Goal: Task Accomplishment & Management: Complete application form

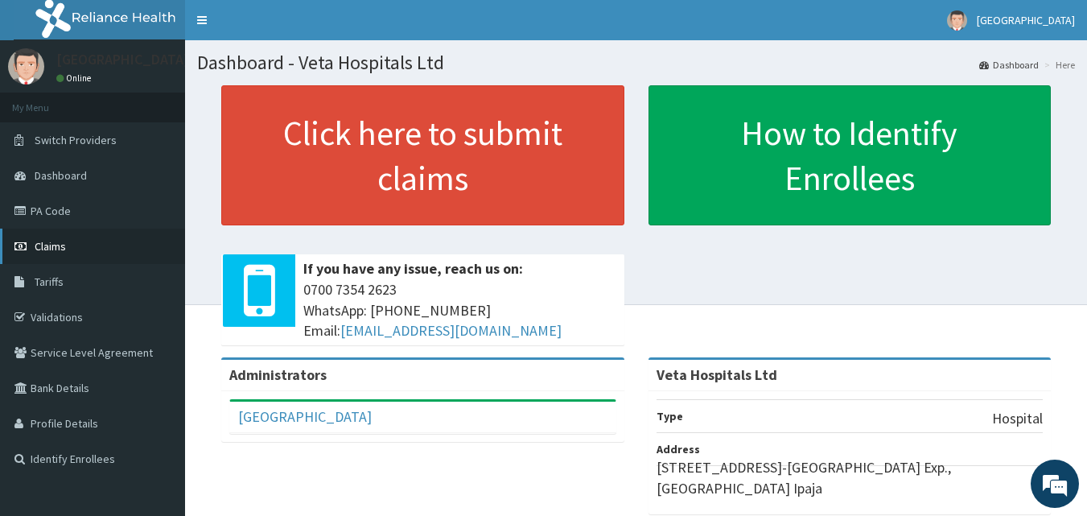
click at [76, 250] on link "Claims" at bounding box center [92, 246] width 185 height 35
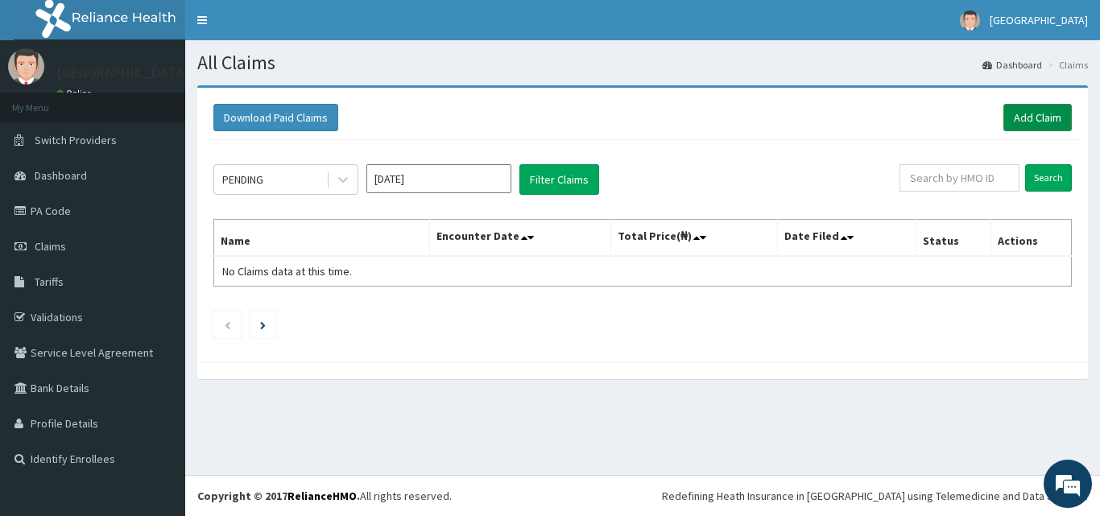
click at [1046, 110] on link "Add Claim" at bounding box center [1037, 117] width 68 height 27
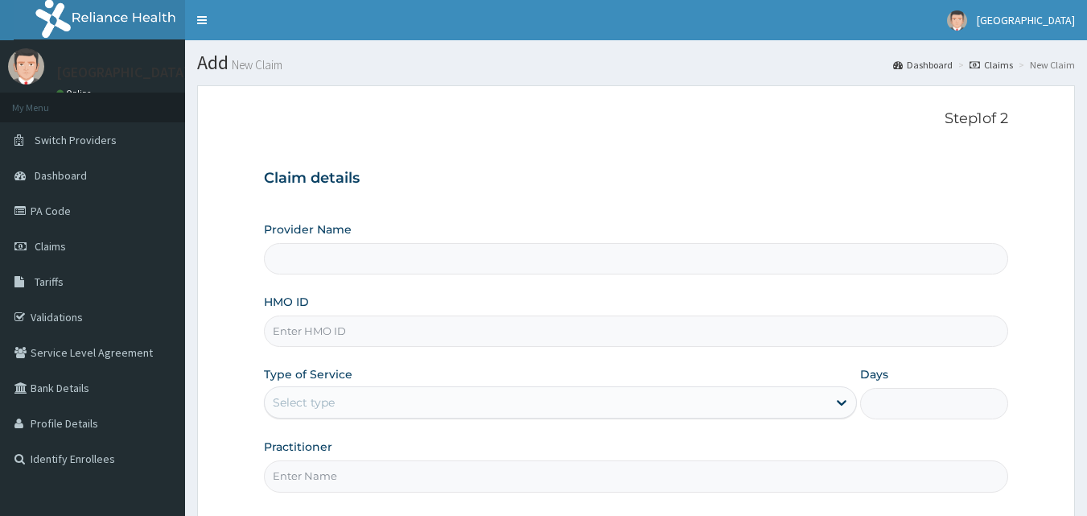
type input "Veta Hospitals Ltd"
click at [588, 337] on input "HMO ID" at bounding box center [636, 331] width 745 height 31
type input "FCC/12349/B"
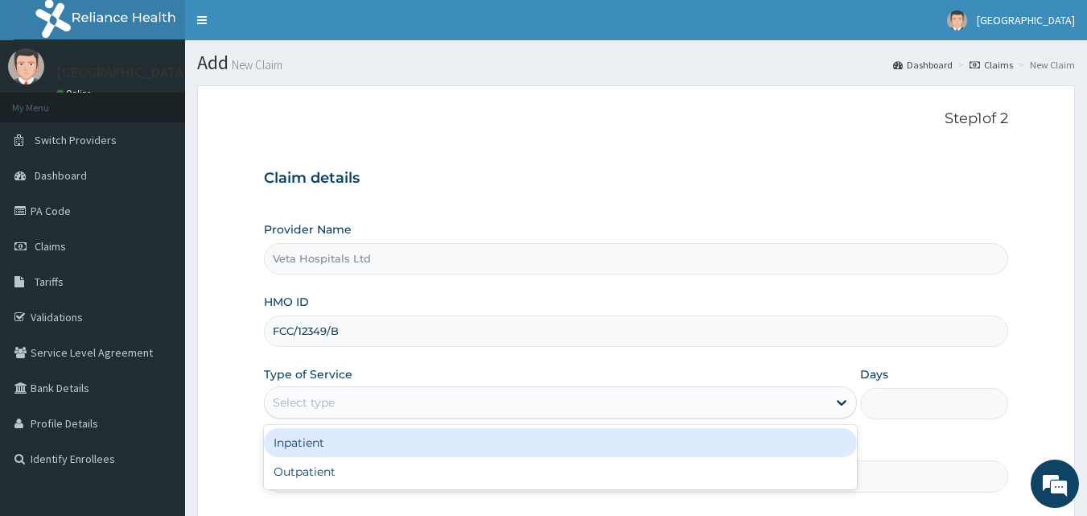
click at [346, 405] on div "Select type" at bounding box center [546, 403] width 563 height 26
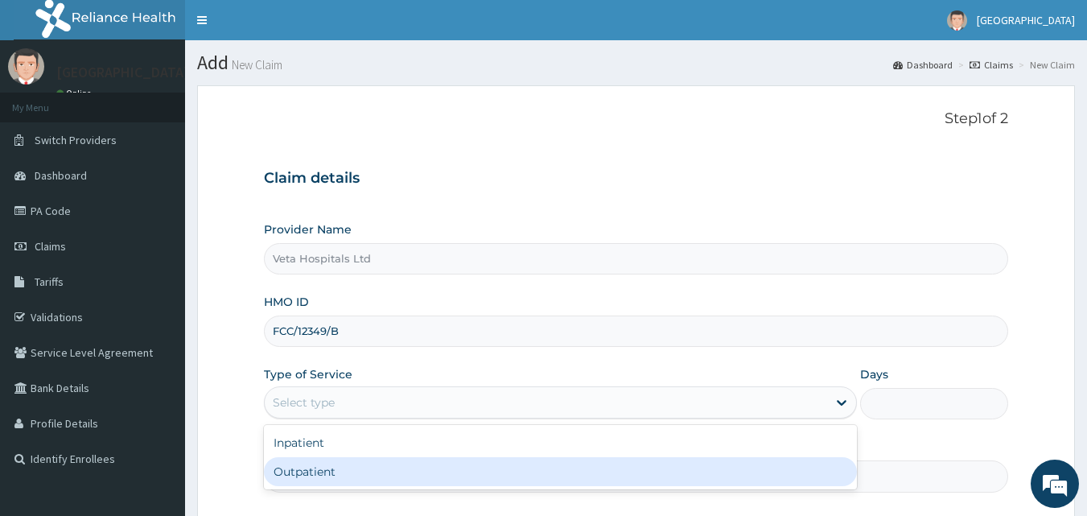
click at [331, 461] on div "Outpatient" at bounding box center [560, 471] width 593 height 29
type input "1"
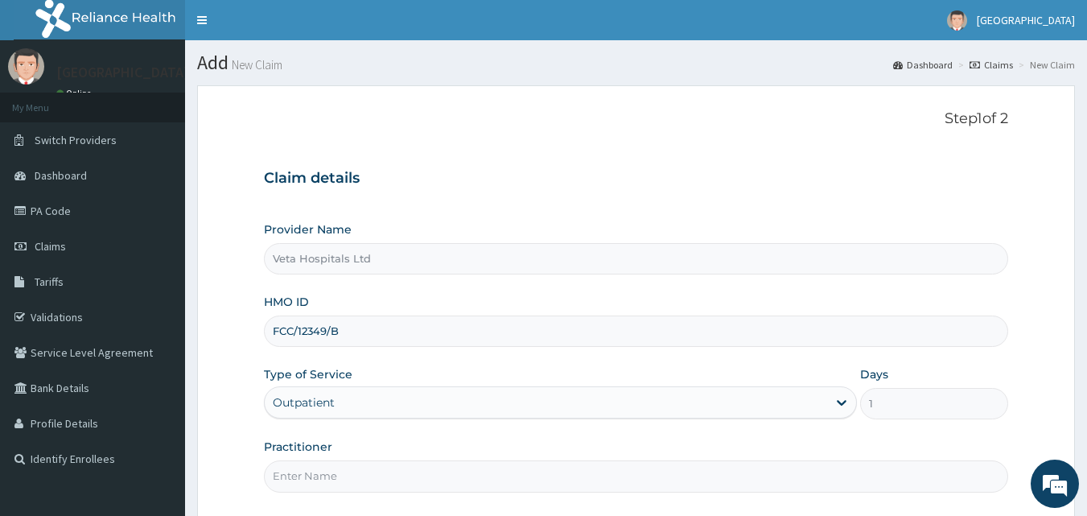
click at [327, 471] on input "Practitioner" at bounding box center [636, 475] width 745 height 31
type input "DR SAMUEL"
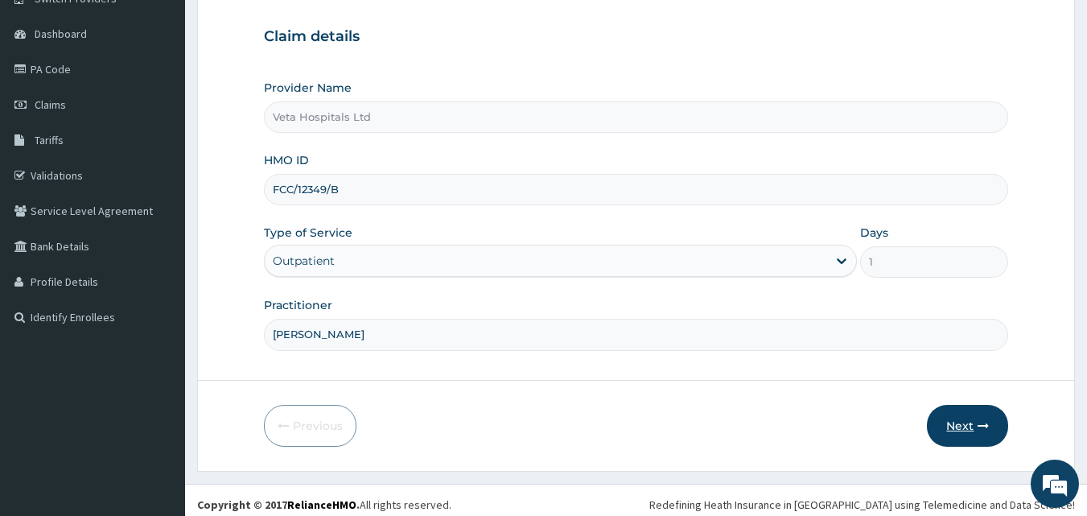
click at [968, 433] on button "Next" at bounding box center [967, 426] width 81 height 42
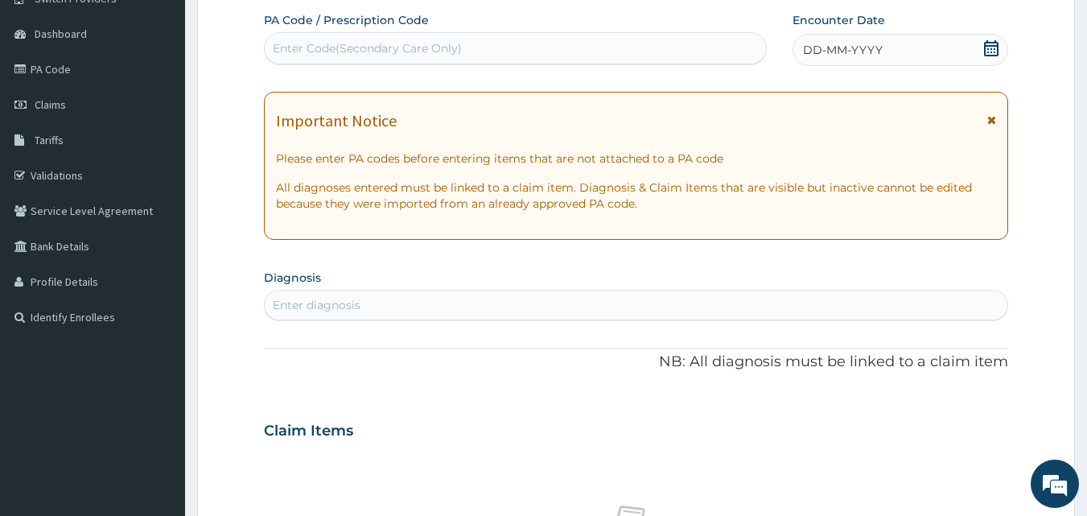
click at [840, 48] on span "DD-MM-YYYY" at bounding box center [843, 50] width 80 height 16
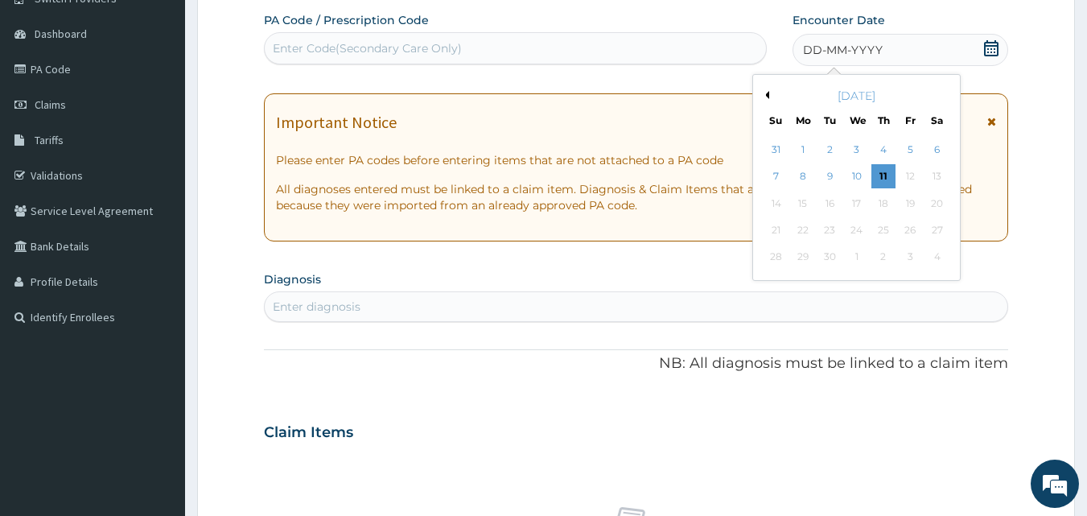
click at [767, 94] on button "Previous Month" at bounding box center [765, 95] width 8 height 8
click at [852, 179] on div "6" at bounding box center [857, 177] width 24 height 24
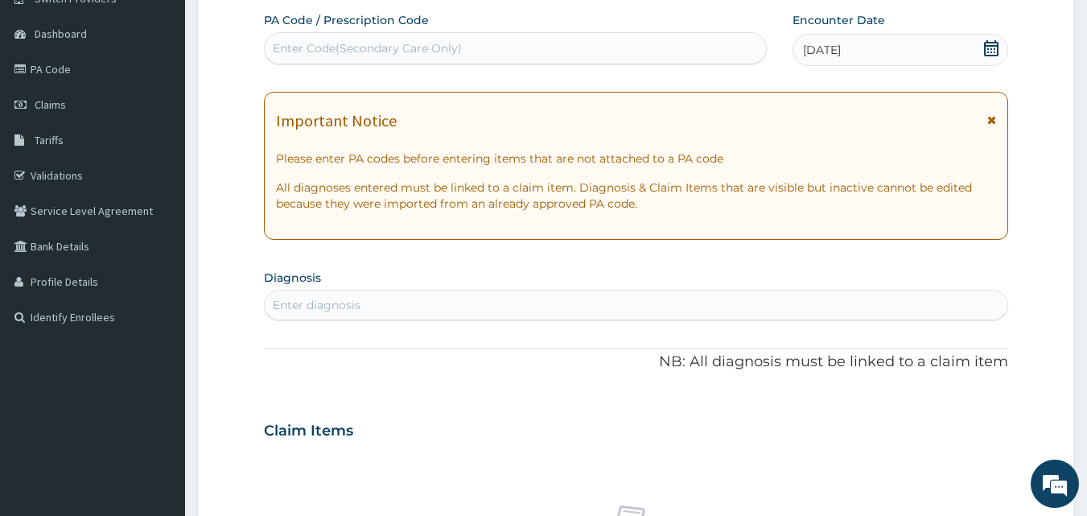
drag, startPoint x: 1042, startPoint y: 155, endPoint x: 1099, endPoint y: 159, distance: 57.4
click at [1087, 159] on html "R EL Toggle navigation Veta Hospital Veta Hospital - vetahospitalltd@yahoo.com …" at bounding box center [543, 436] width 1087 height 1156
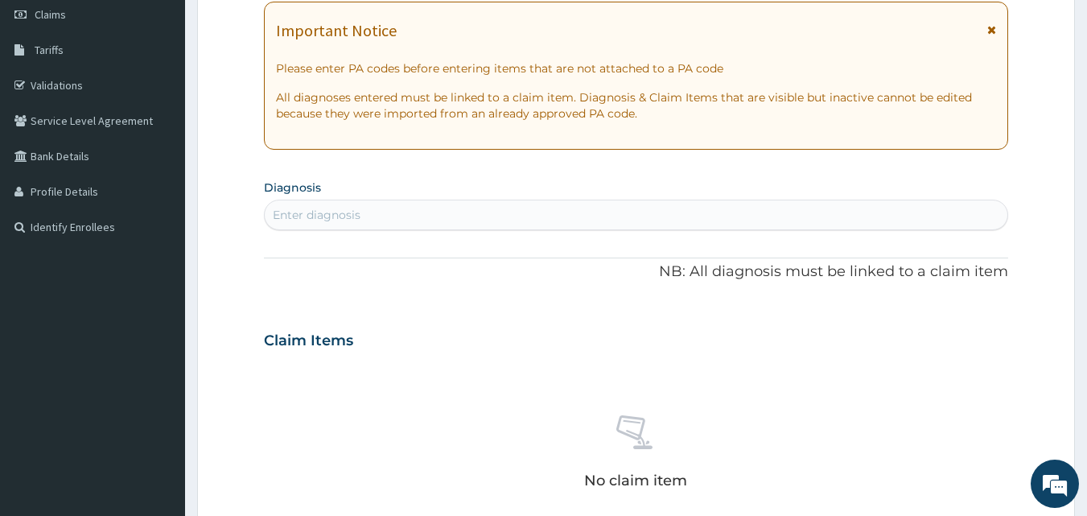
click at [562, 211] on div "Enter diagnosis" at bounding box center [637, 215] width 744 height 26
type input "plasmod"
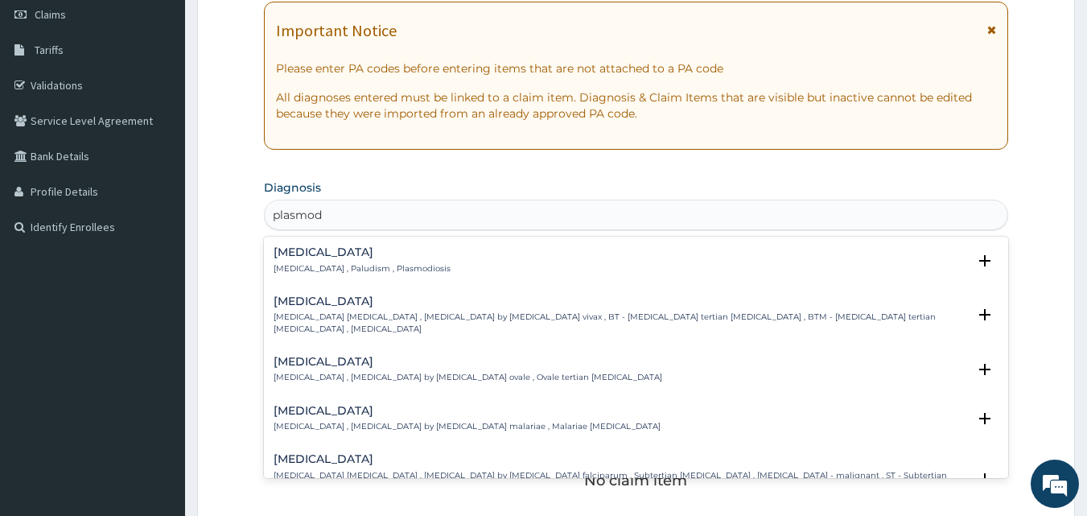
click at [290, 275] on div "Malaria Malaria , Paludism , Plasmodiosis Select Status Query Query covers susp…" at bounding box center [637, 264] width 726 height 36
click at [296, 262] on div "Malaria Malaria , Paludism , Plasmodiosis" at bounding box center [362, 260] width 177 height 28
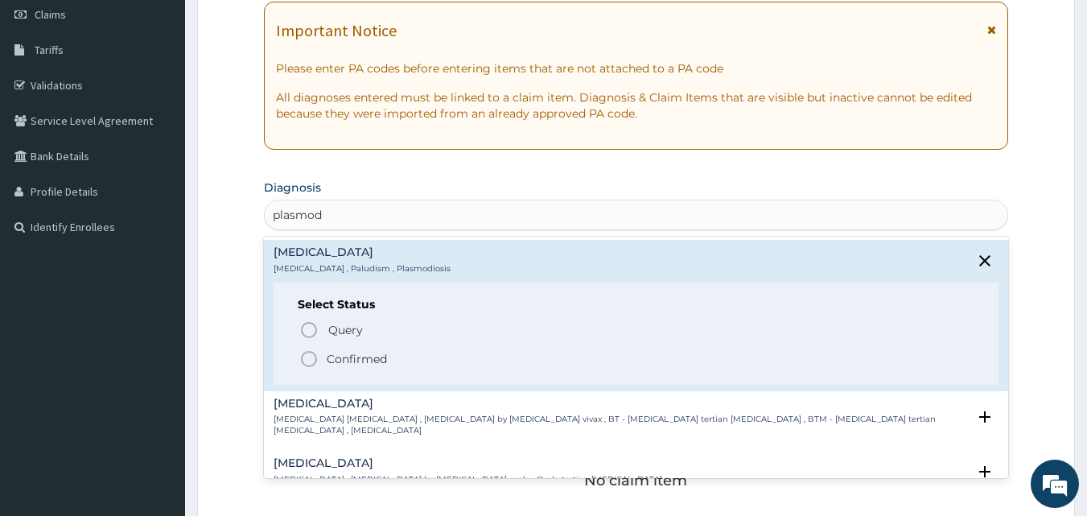
click at [307, 360] on icon "status option filled" at bounding box center [308, 358] width 19 height 19
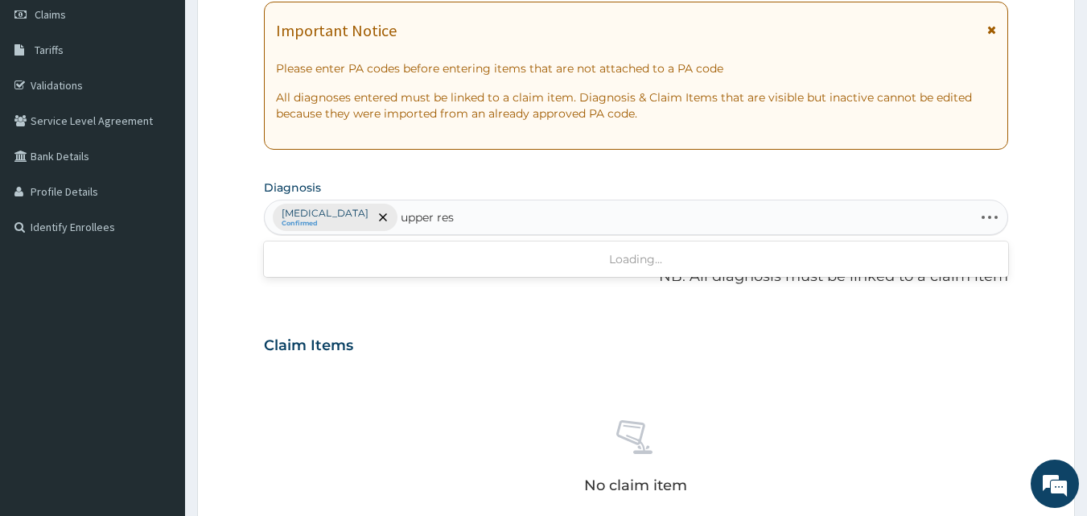
type input "upper resp"
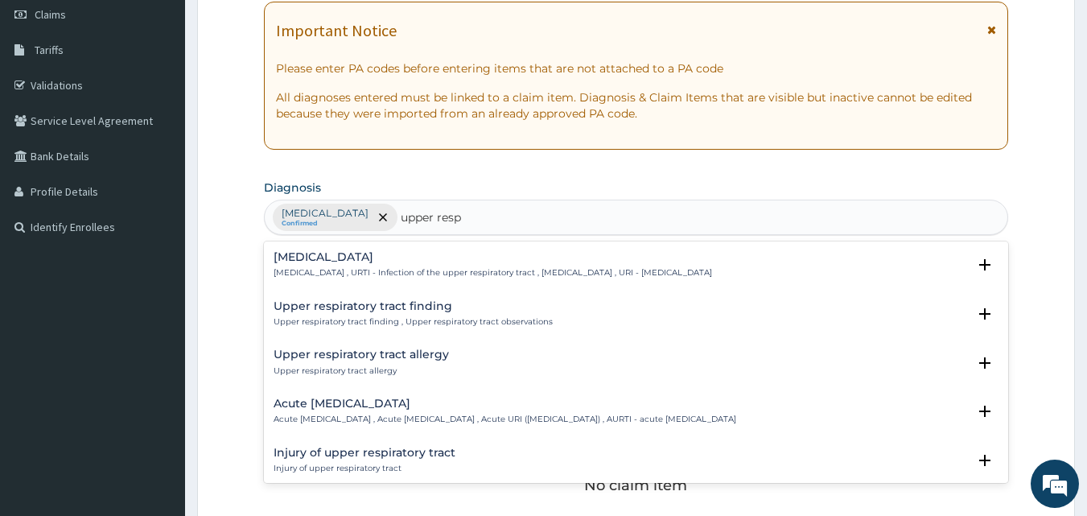
click at [363, 265] on div "Upper respiratory infection Upper respiratory infection , URTI - Infection of t…" at bounding box center [493, 265] width 439 height 28
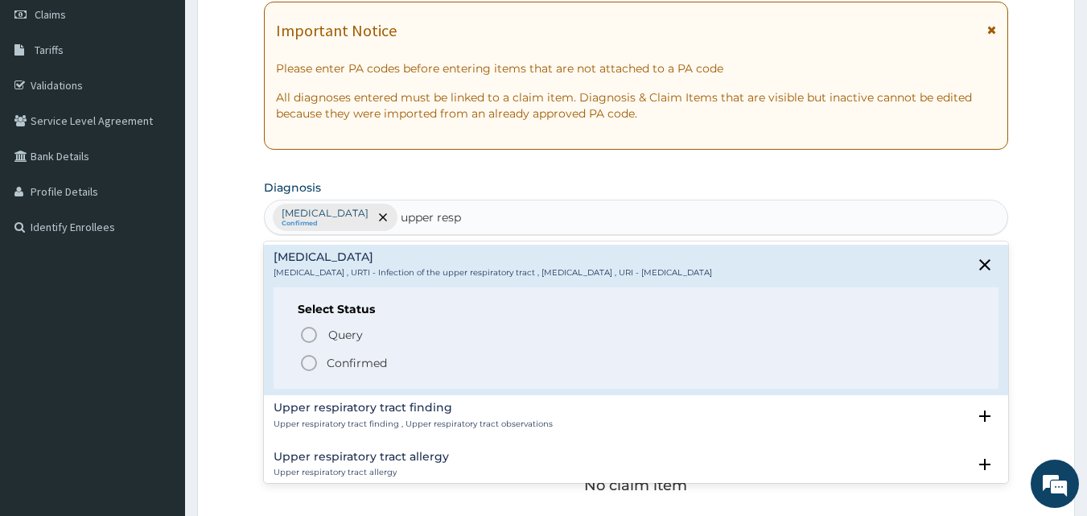
click at [305, 365] on icon "status option filled" at bounding box center [308, 362] width 19 height 19
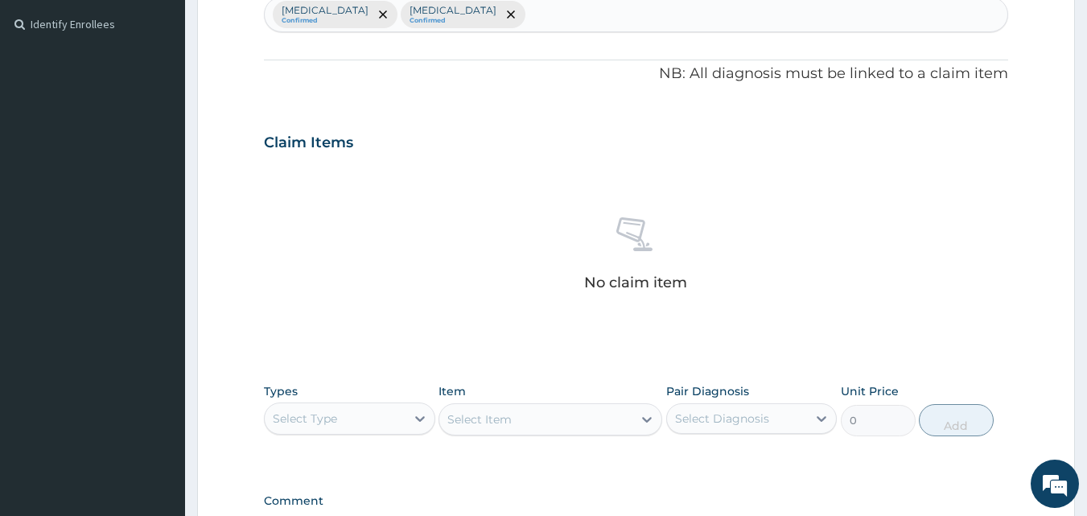
scroll to position [645, 0]
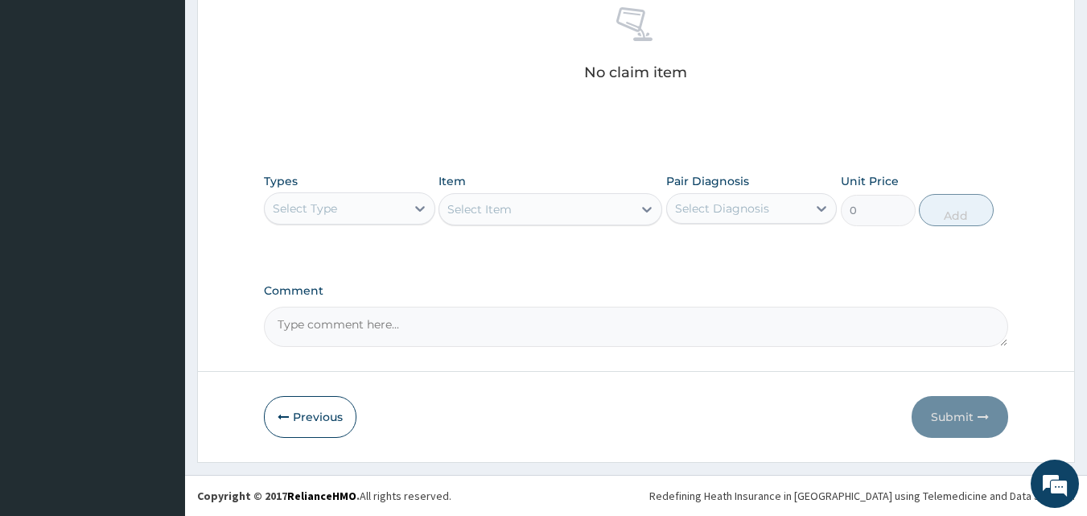
click at [383, 212] on div "Select Type" at bounding box center [335, 209] width 141 height 26
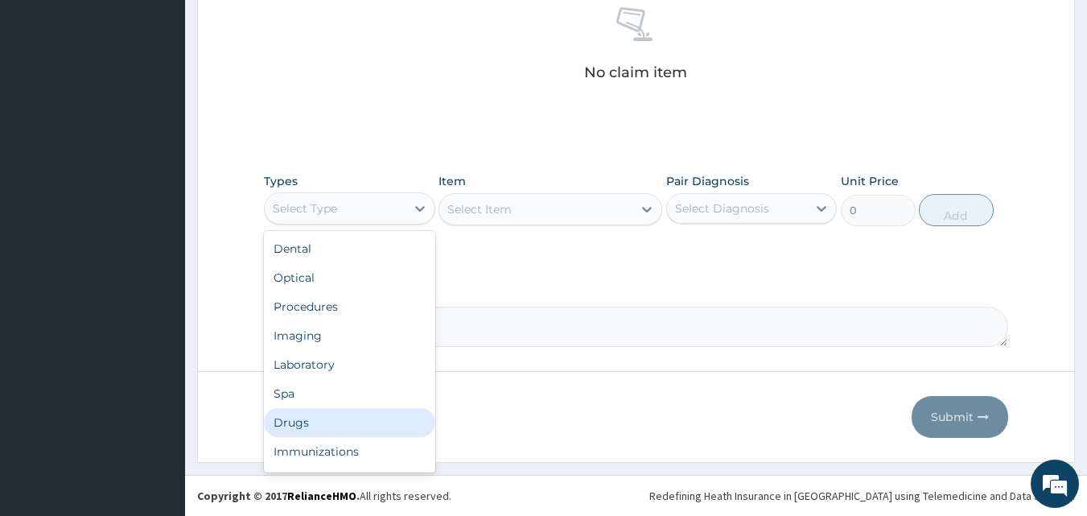
click at [309, 408] on div "Drugs" at bounding box center [349, 422] width 171 height 29
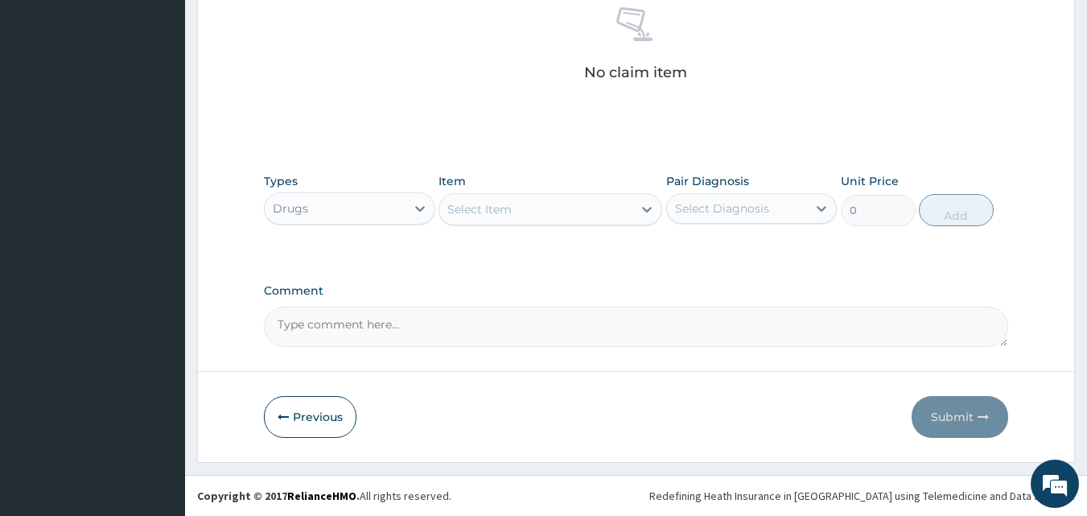
click at [490, 204] on div "Select Item" at bounding box center [480, 209] width 64 height 16
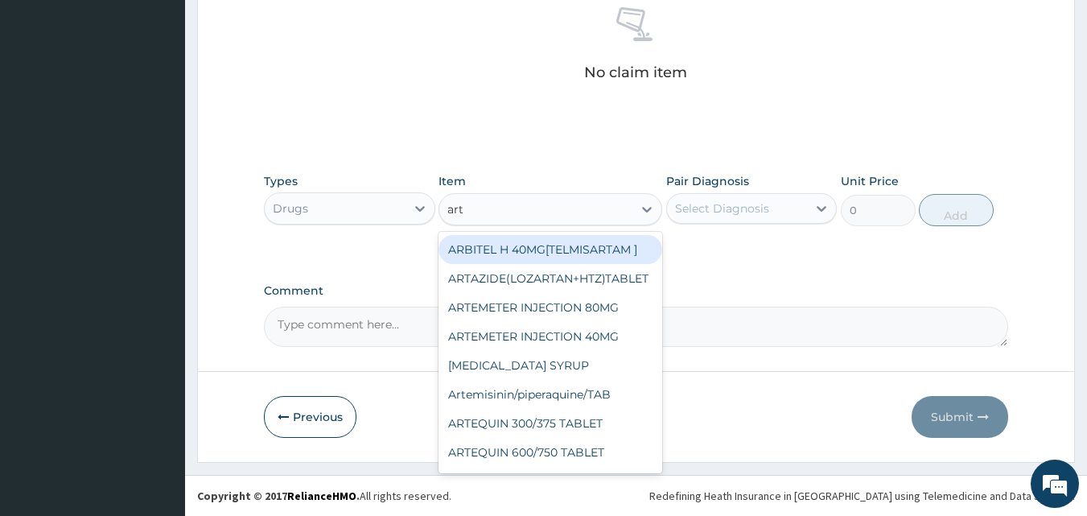
type input "arte"
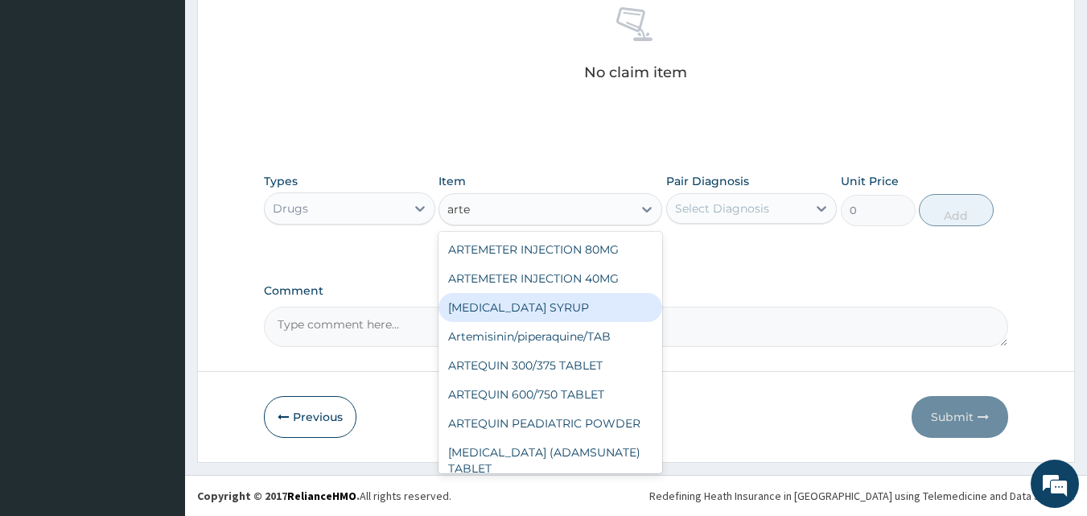
click at [492, 304] on div "ARTEMETHER SYRUP" at bounding box center [551, 307] width 224 height 29
type input "1500"
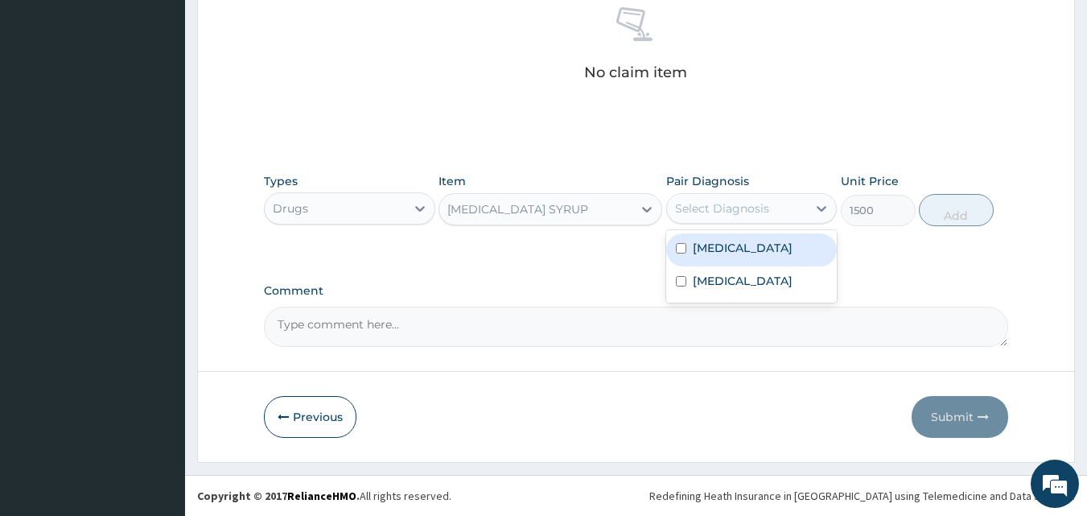
click at [744, 208] on div "Select Diagnosis" at bounding box center [722, 208] width 94 height 16
click at [736, 250] on div "Malaria" at bounding box center [751, 249] width 171 height 33
checkbox input "true"
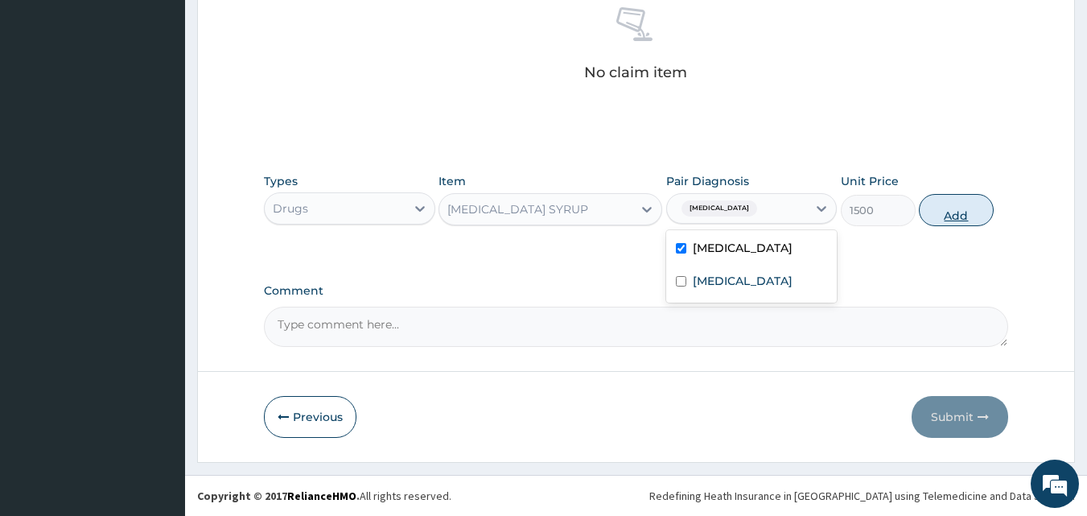
click at [943, 221] on button "Add" at bounding box center [956, 210] width 75 height 32
type input "0"
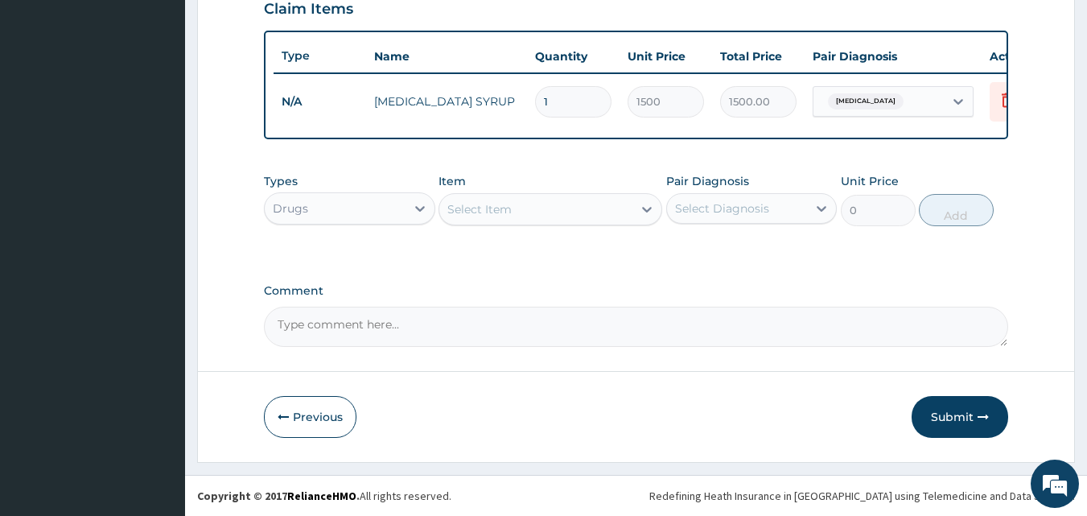
scroll to position [580, 0]
click at [553, 219] on div "Select Item" at bounding box center [535, 209] width 193 height 26
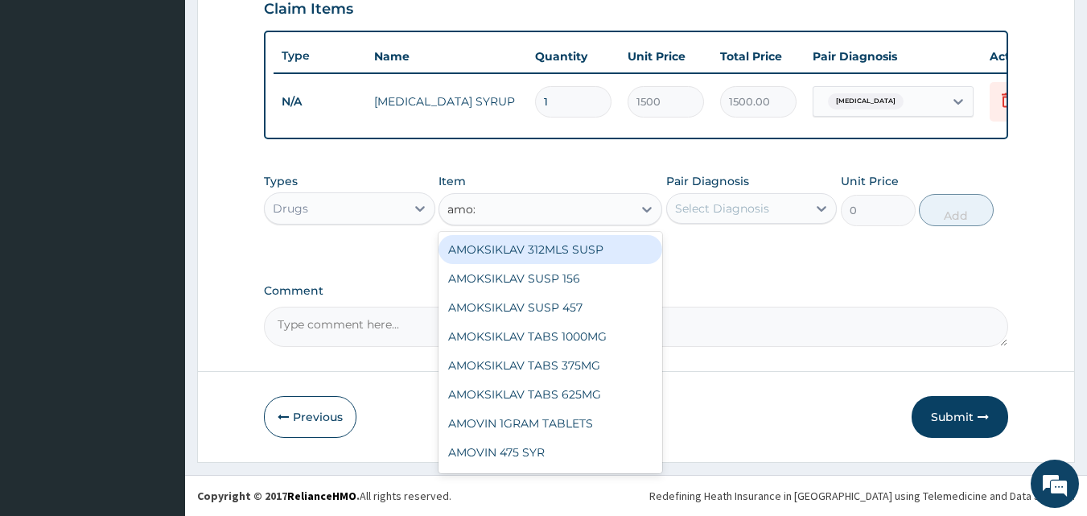
type input "amoxi"
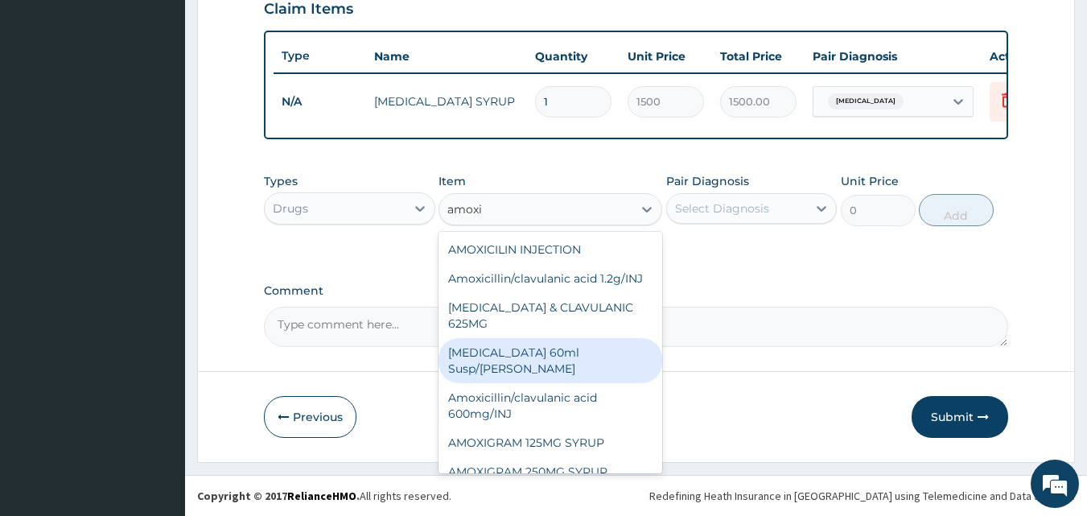
click at [566, 364] on div "Amoxicillin 60ml Susp/bott" at bounding box center [551, 360] width 224 height 45
type input "550"
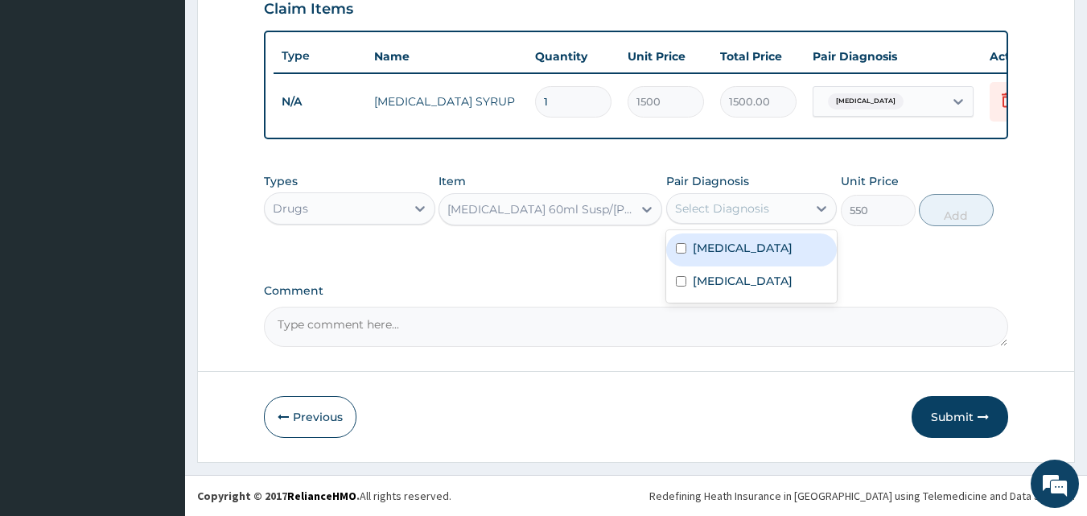
click at [743, 212] on div "Select Diagnosis" at bounding box center [722, 208] width 94 height 16
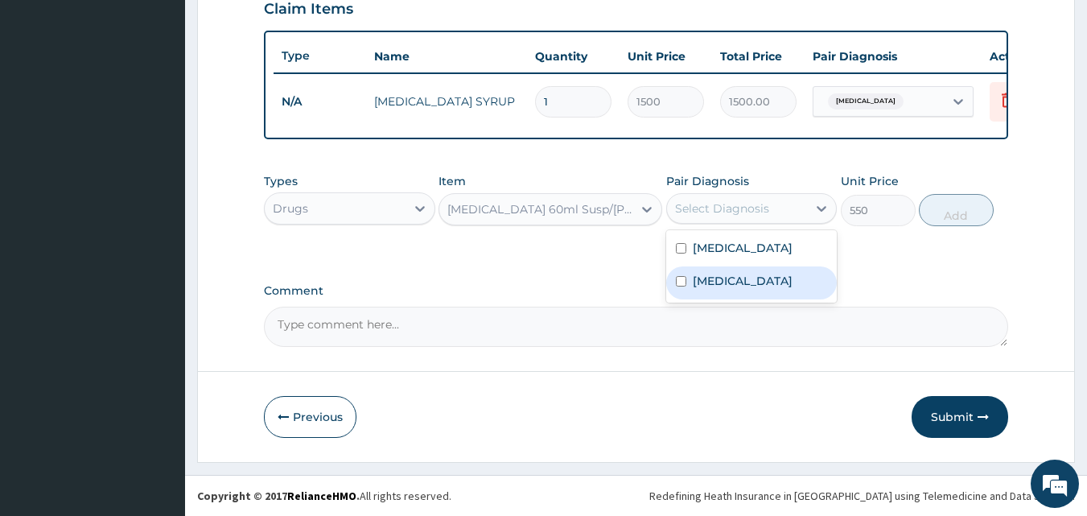
click at [709, 287] on label "Upper respiratory infection" at bounding box center [743, 281] width 100 height 16
checkbox input "true"
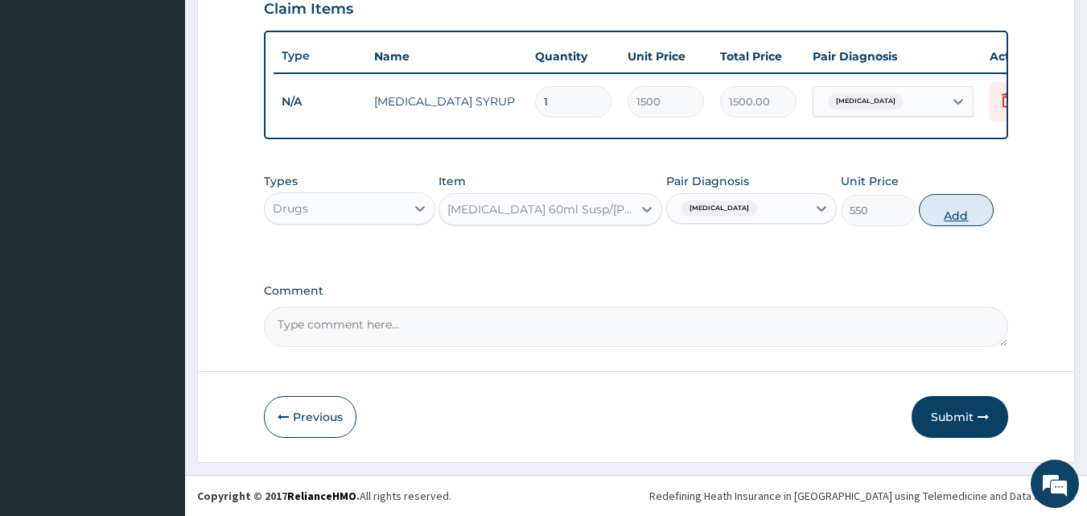
click at [945, 205] on button "Add" at bounding box center [956, 210] width 75 height 32
type input "0"
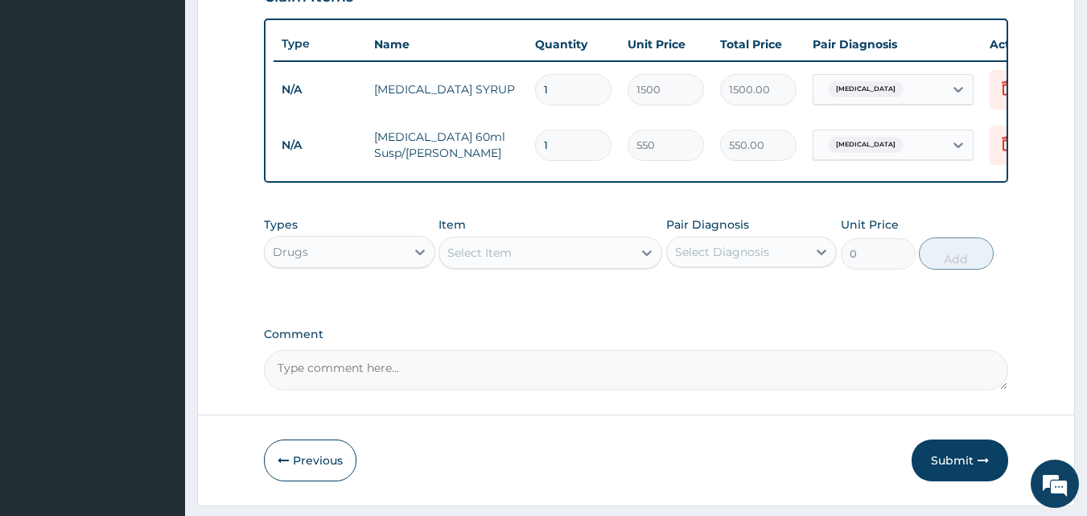
click at [567, 278] on div "Types Drugs Item Select Item Pair Diagnosis Select Diagnosis Unit Price 0 Add" at bounding box center [636, 242] width 745 height 69
click at [568, 266] on div "Select Item" at bounding box center [535, 253] width 193 height 26
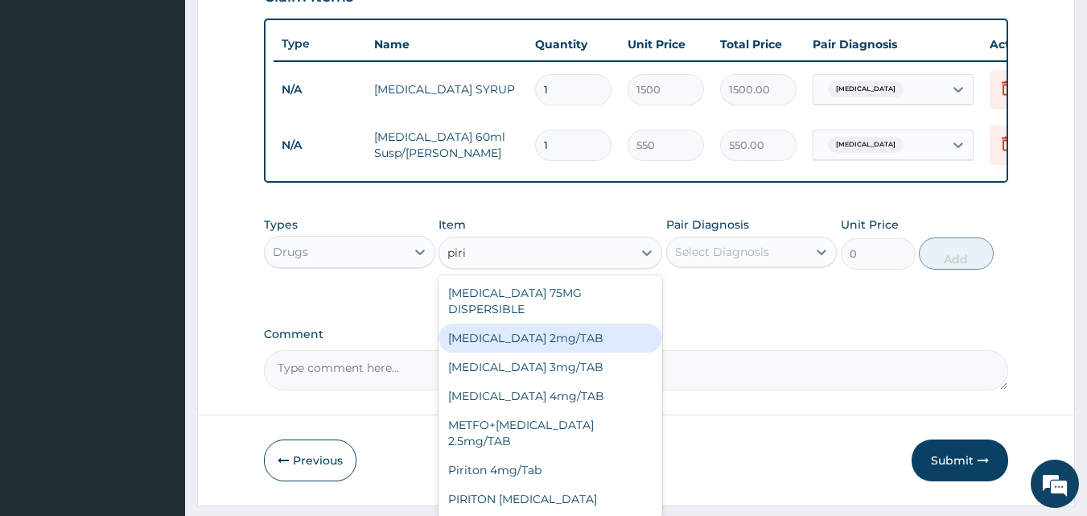
type input "pirit"
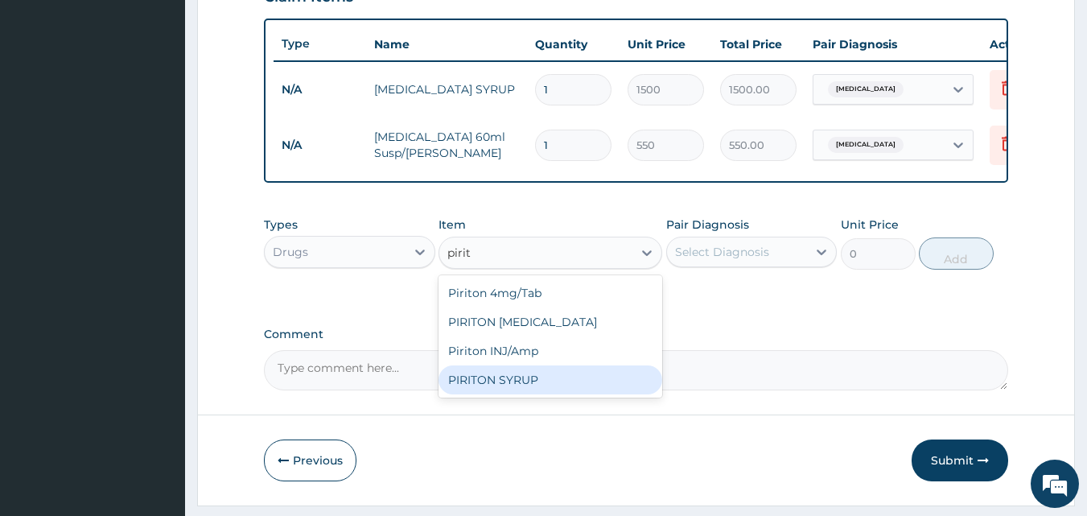
click at [551, 394] on div "PIRITON SYRUP" at bounding box center [551, 379] width 224 height 29
type input "750"
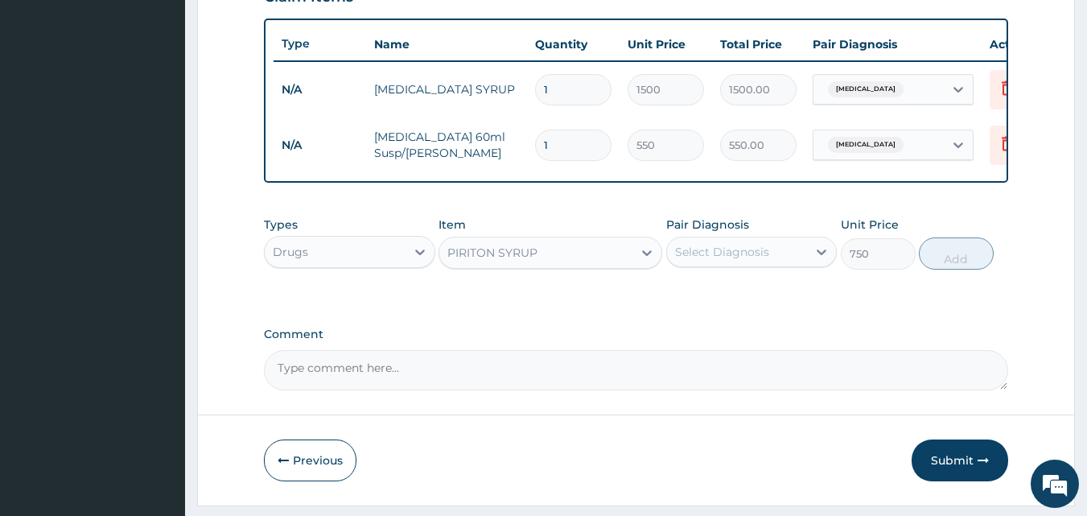
click at [737, 267] on div "Select Diagnosis" at bounding box center [751, 252] width 171 height 31
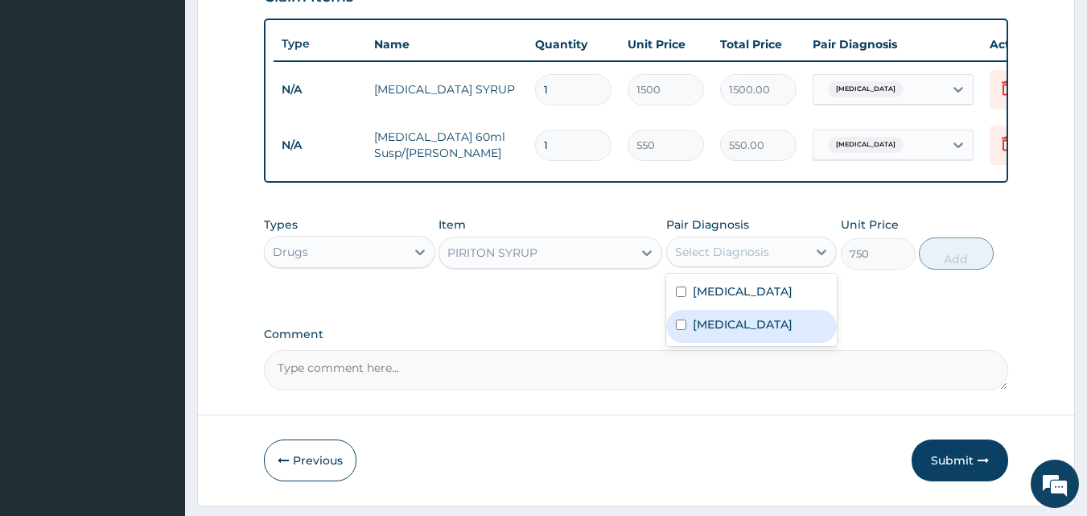
click at [703, 343] on div "Upper respiratory infection" at bounding box center [751, 326] width 171 height 33
checkbox input "true"
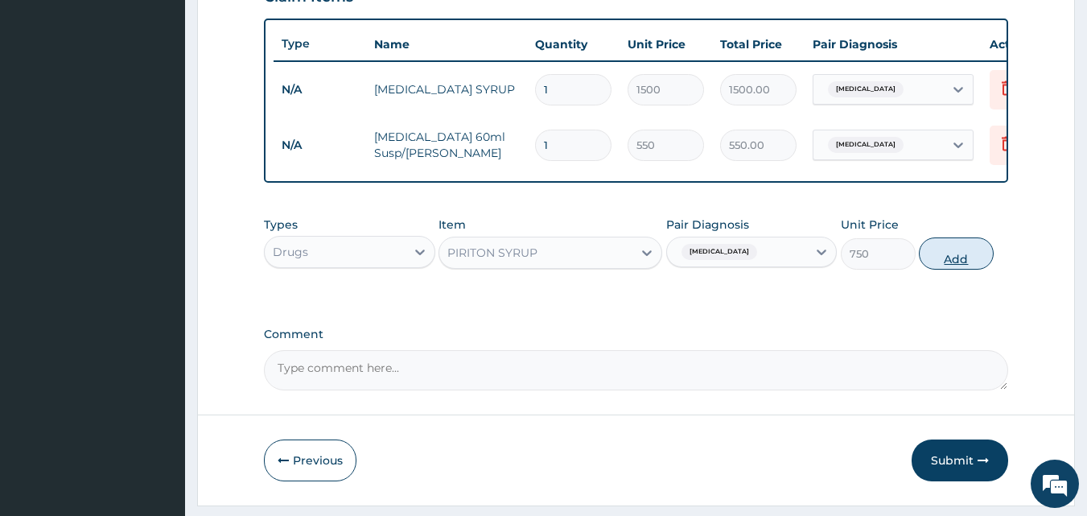
click at [973, 267] on button "Add" at bounding box center [956, 253] width 75 height 32
type input "0"
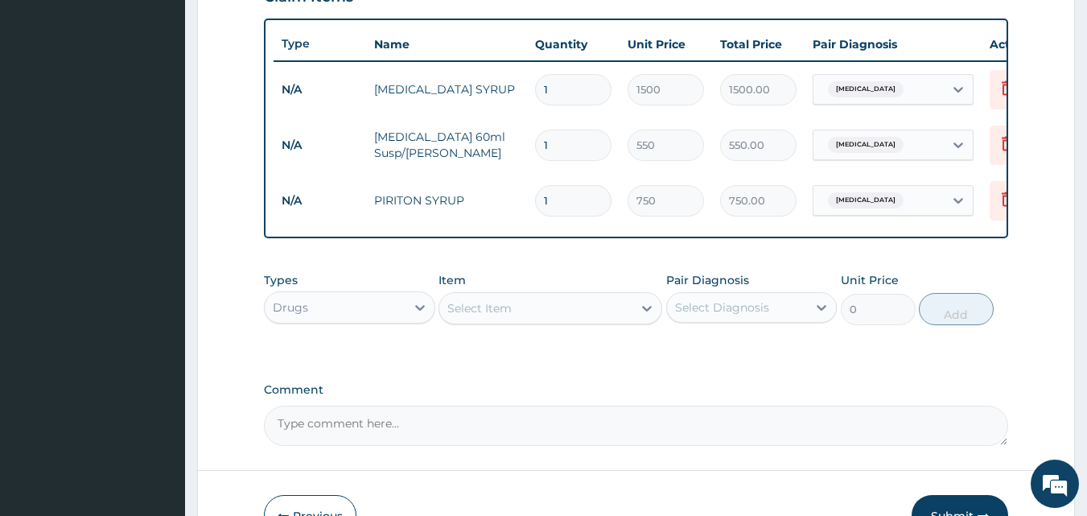
click at [561, 320] on div "Select Item" at bounding box center [535, 308] width 193 height 26
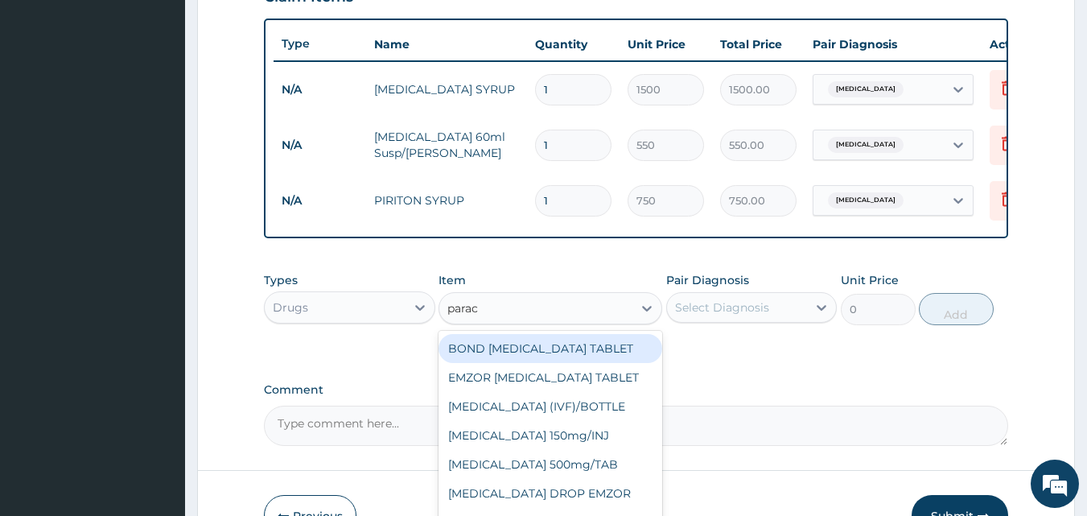
type input "parace"
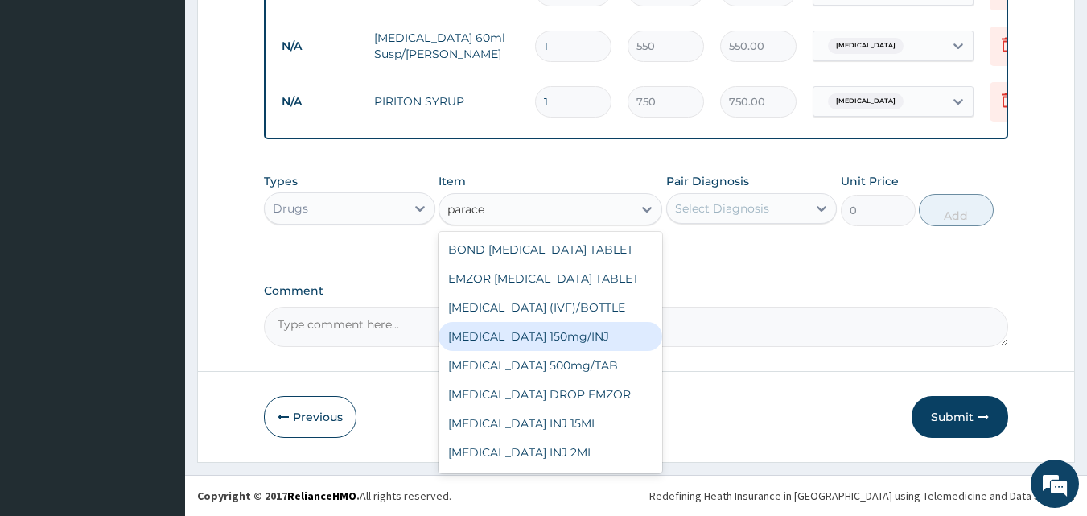
scroll to position [26, 0]
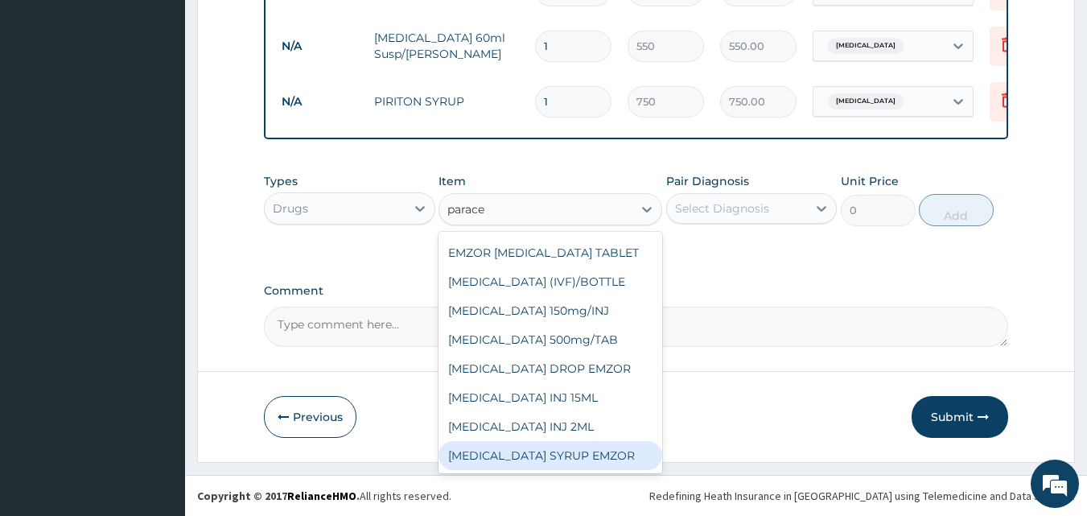
click at [601, 448] on div "PARACETAMOL SYRUP EMZOR" at bounding box center [551, 455] width 224 height 29
type input "468.7"
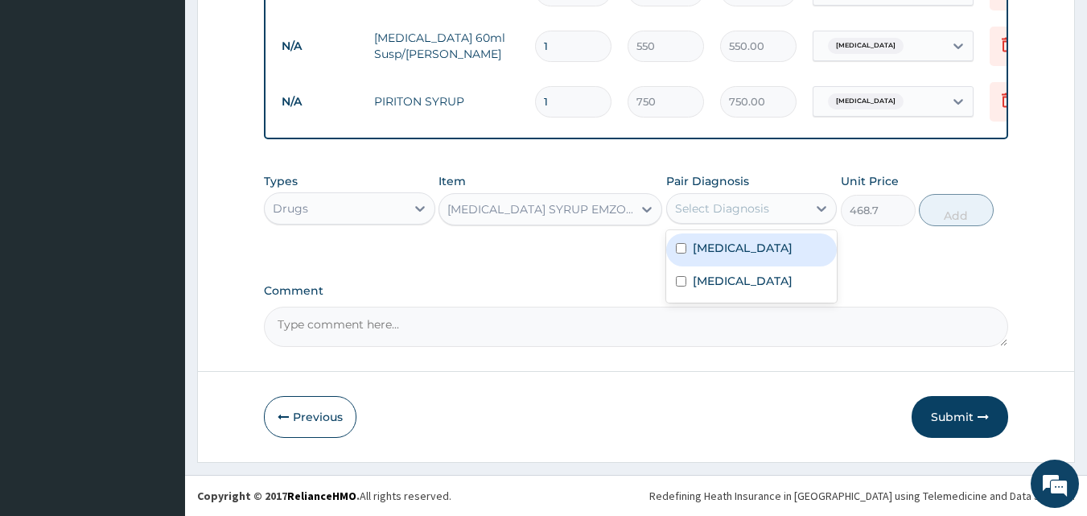
click at [712, 204] on div "Select Diagnosis" at bounding box center [722, 208] width 94 height 16
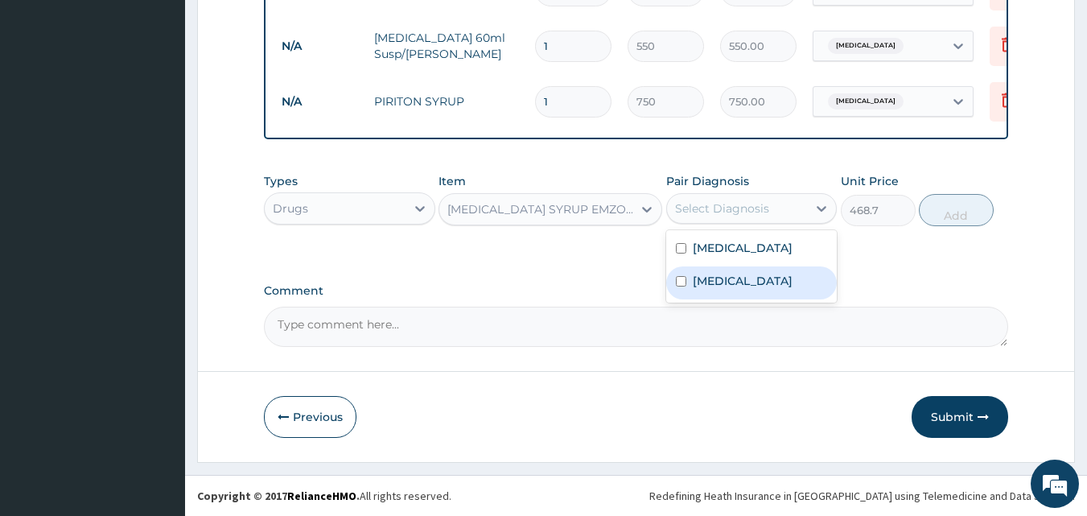
click at [703, 289] on label "Upper respiratory infection" at bounding box center [743, 281] width 100 height 16
checkbox input "true"
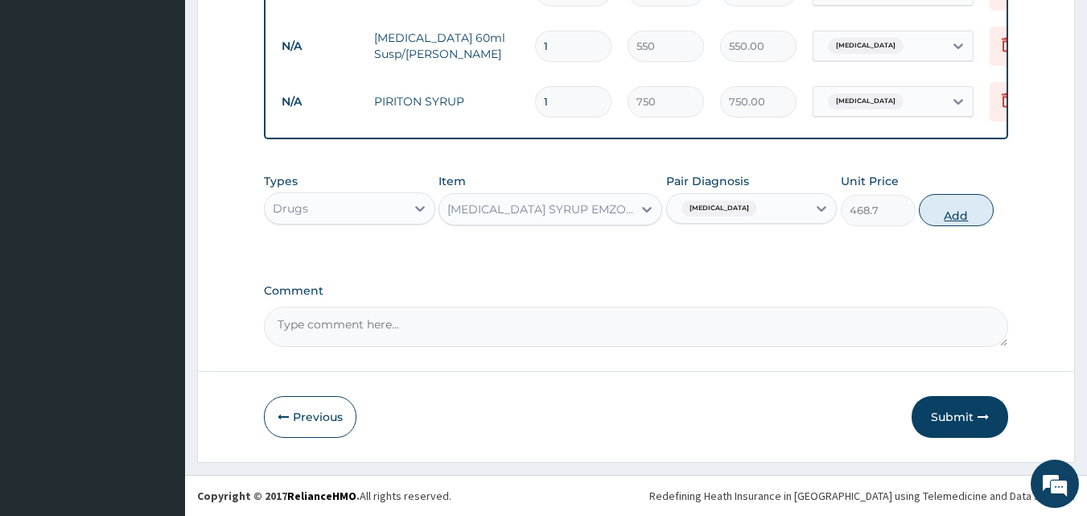
click at [957, 205] on button "Add" at bounding box center [956, 210] width 75 height 32
type input "0"
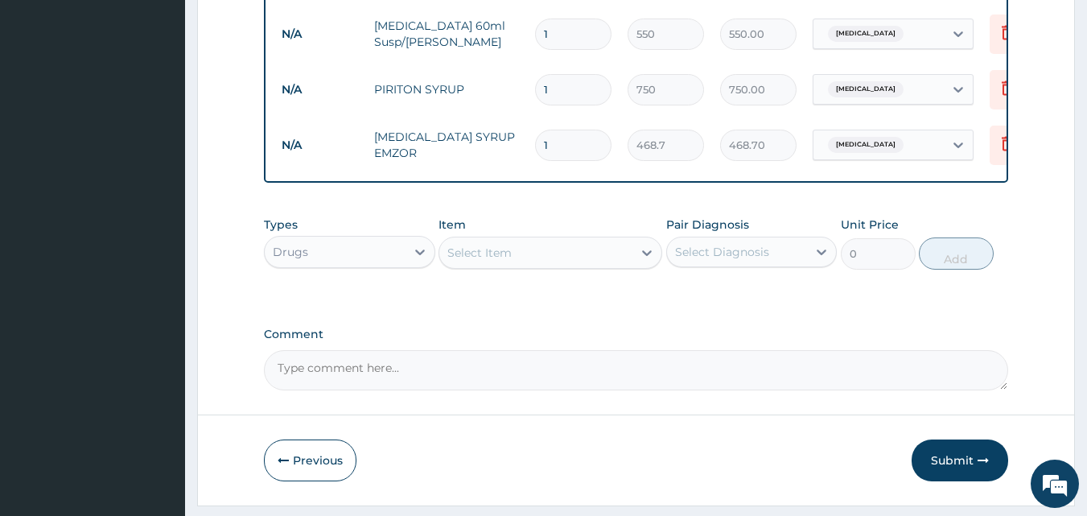
click at [296, 265] on div "Drugs" at bounding box center [335, 252] width 141 height 26
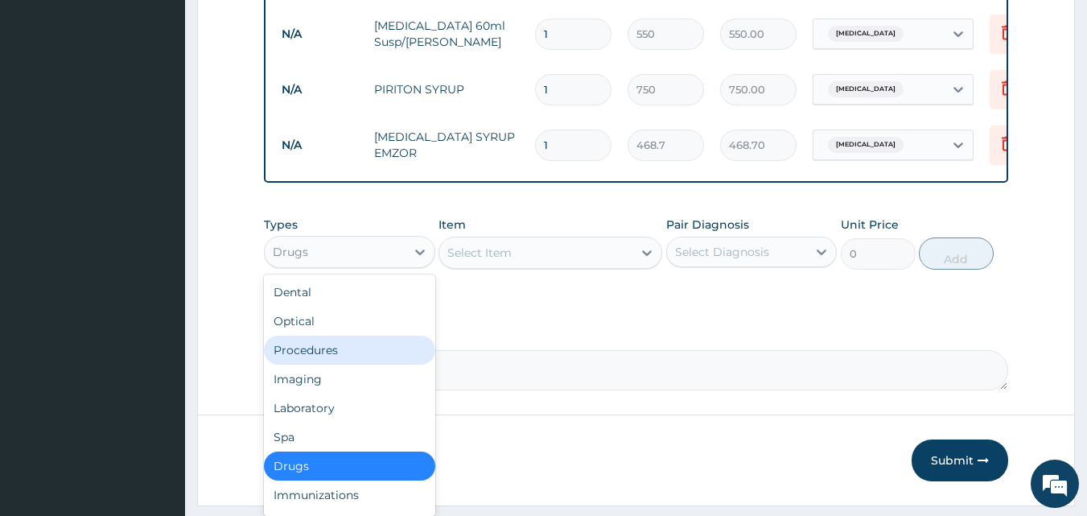
click at [324, 365] on div "Procedures" at bounding box center [349, 350] width 171 height 29
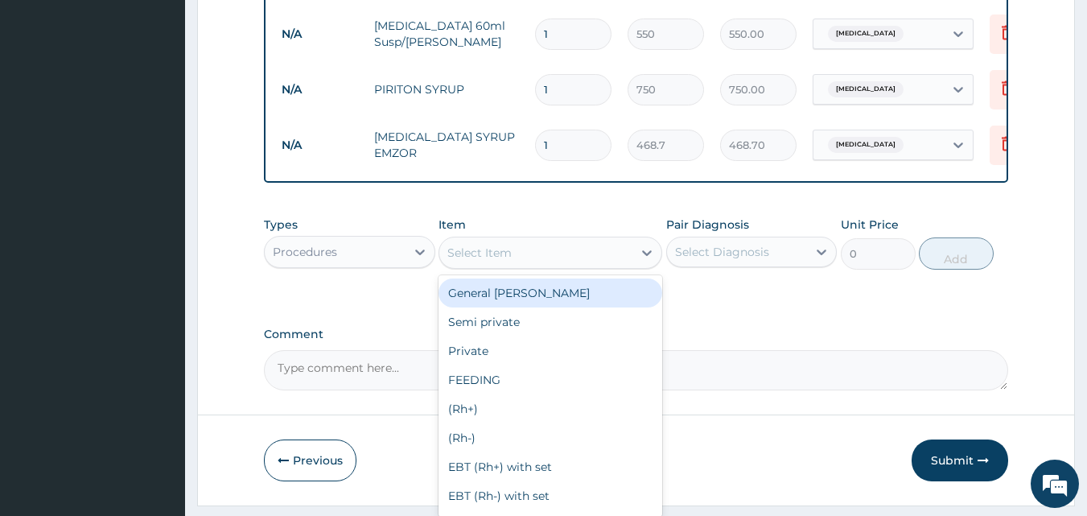
click at [489, 266] on div "Select Item" at bounding box center [535, 253] width 193 height 26
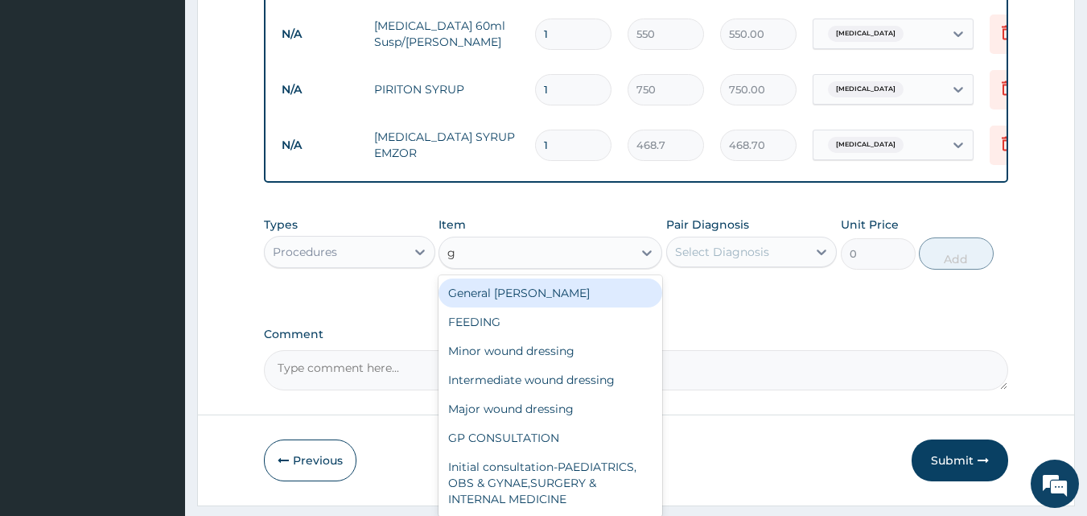
type input "gp"
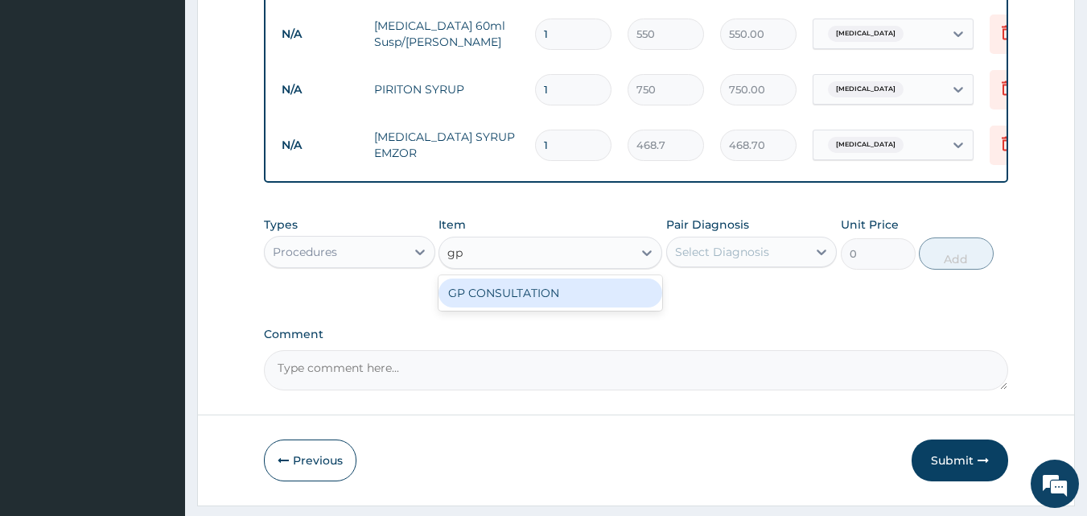
click at [495, 307] on div "GP CONSULTATION" at bounding box center [551, 293] width 224 height 29
type input "2000"
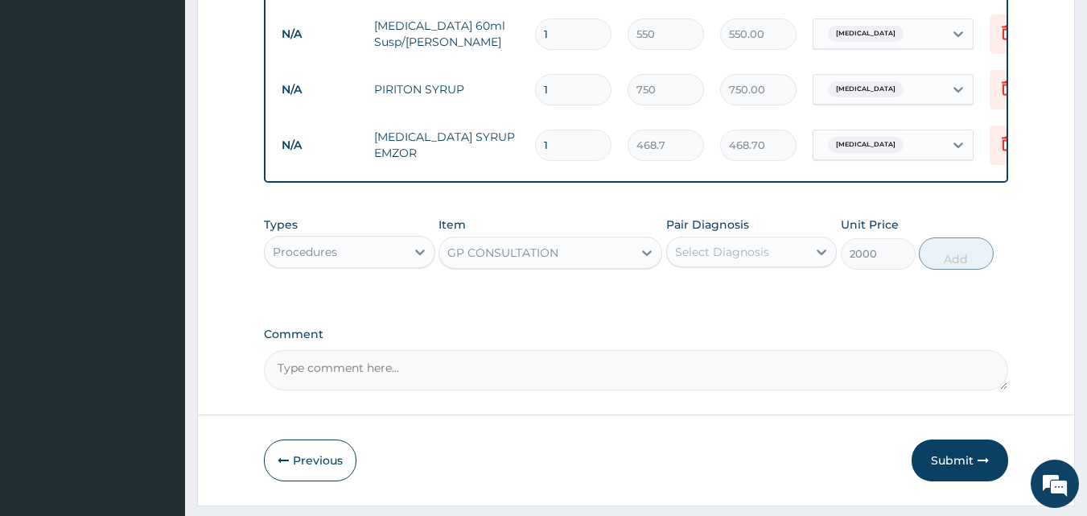
click at [737, 252] on div "Select Diagnosis" at bounding box center [737, 252] width 141 height 26
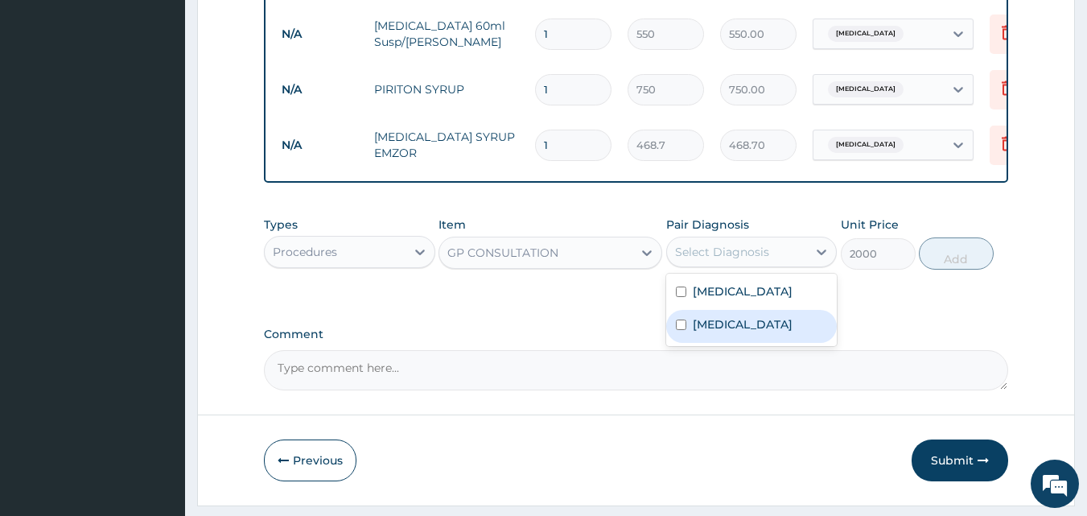
click at [699, 324] on div "Upper respiratory infection" at bounding box center [751, 326] width 171 height 33
checkbox input "true"
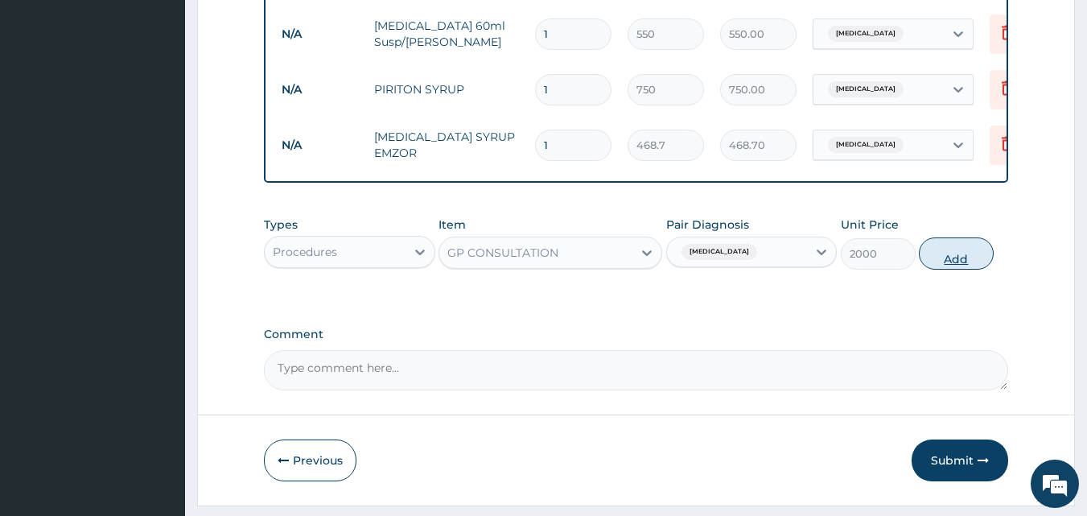
click at [936, 250] on button "Add" at bounding box center [956, 253] width 75 height 32
type input "0"
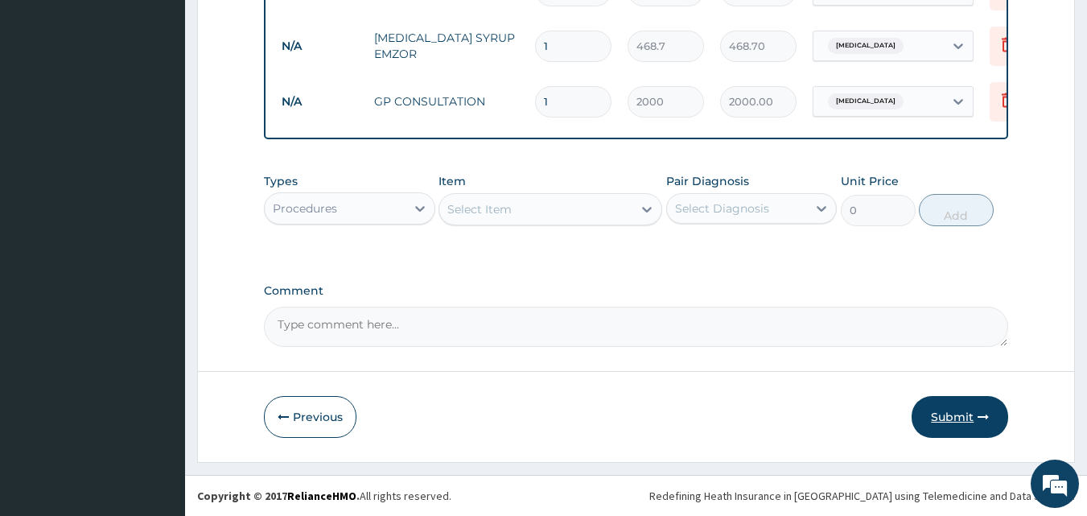
click at [947, 424] on button "Submit" at bounding box center [960, 417] width 97 height 42
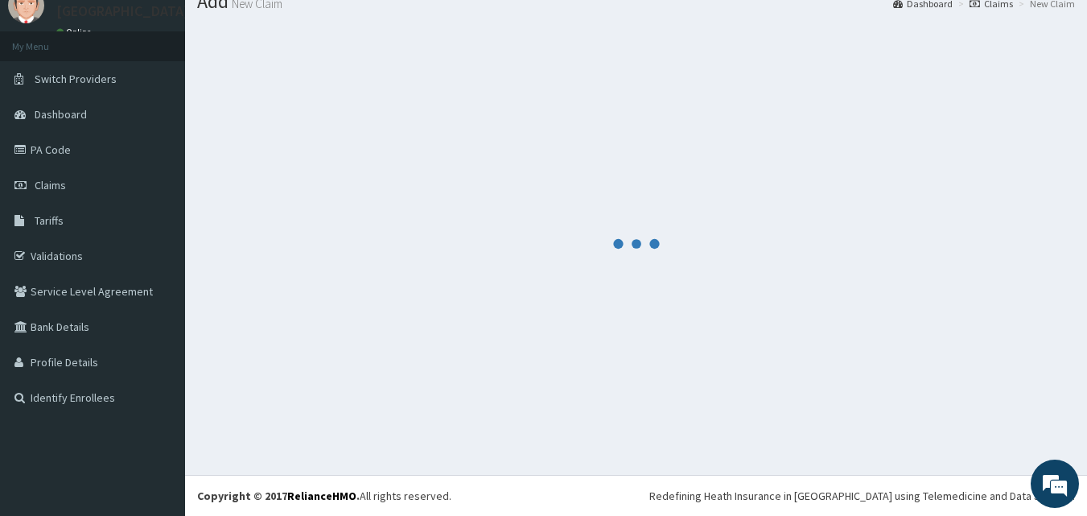
scroll to position [803, 0]
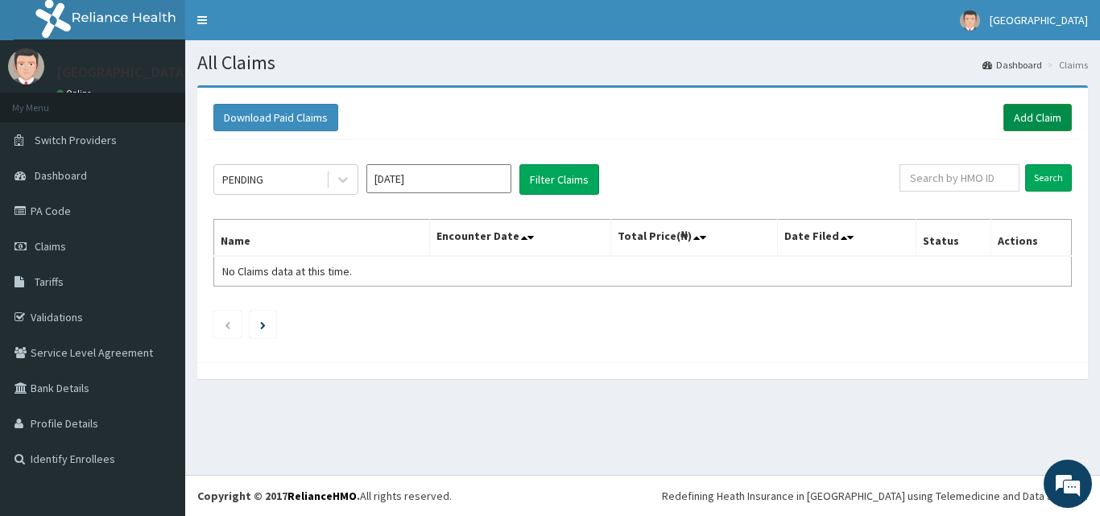
click at [1025, 114] on link "Add Claim" at bounding box center [1037, 117] width 68 height 27
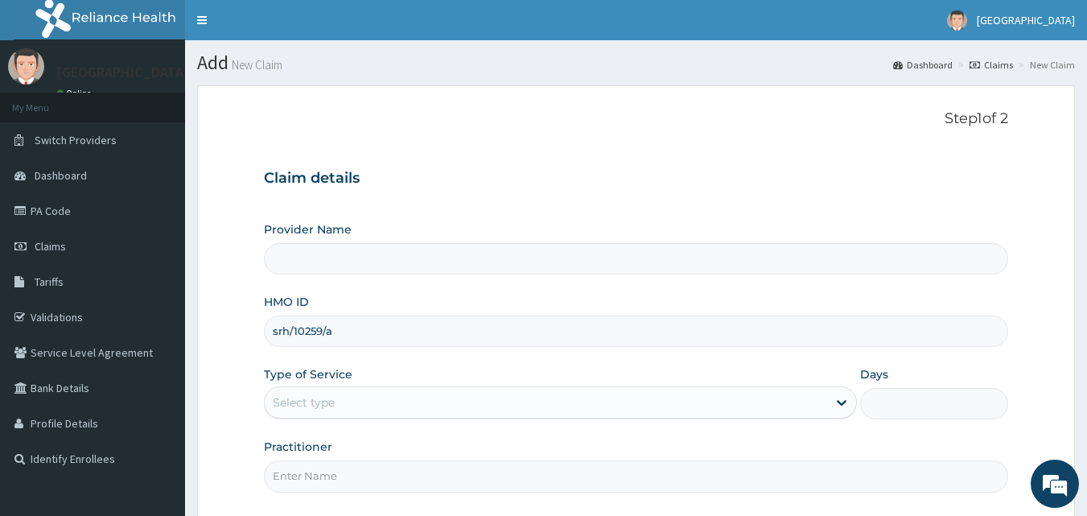
type input "srh/10259/a"
click at [374, 405] on div "Select type" at bounding box center [546, 403] width 563 height 26
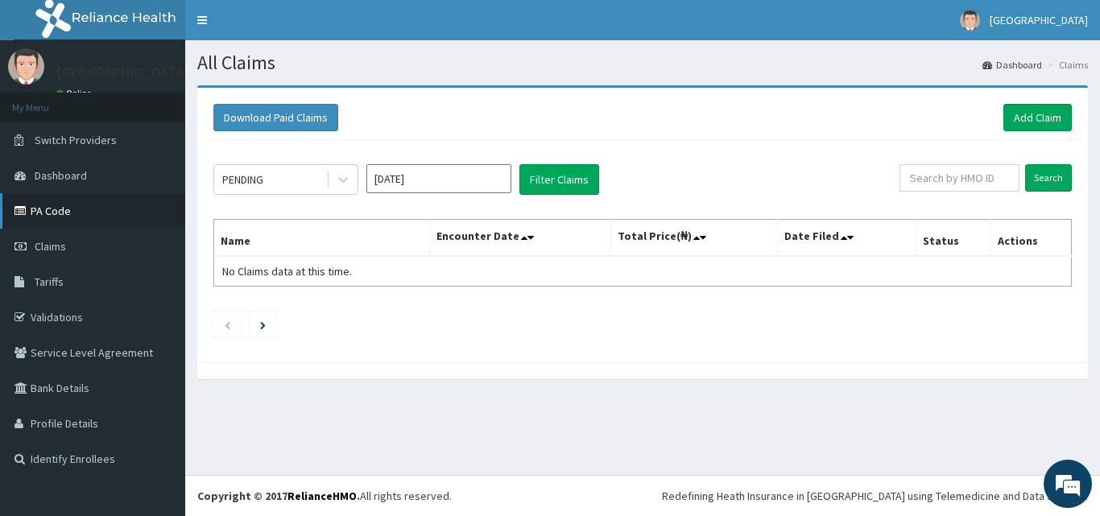
click at [56, 205] on link "PA Code" at bounding box center [92, 210] width 185 height 35
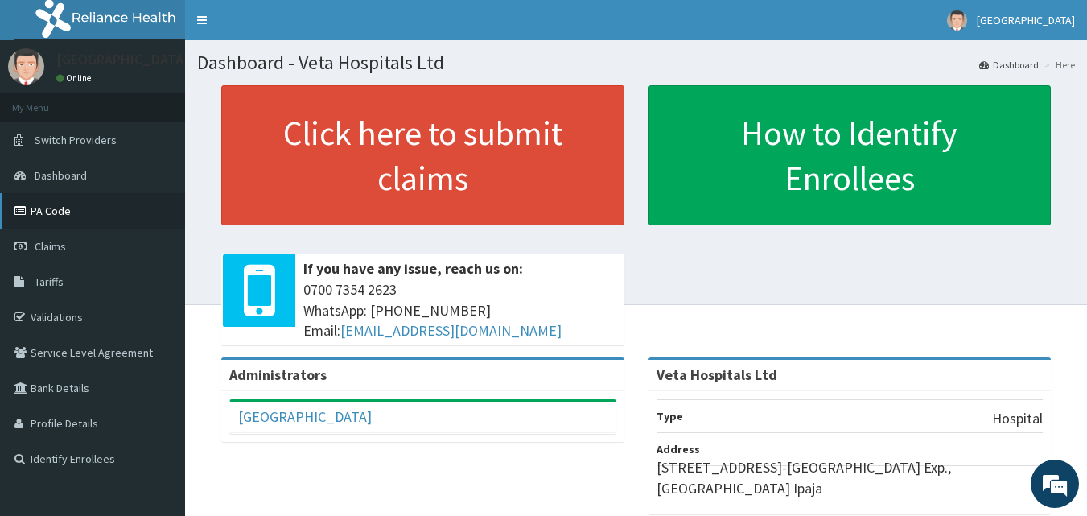
click at [62, 208] on link "PA Code" at bounding box center [92, 210] width 185 height 35
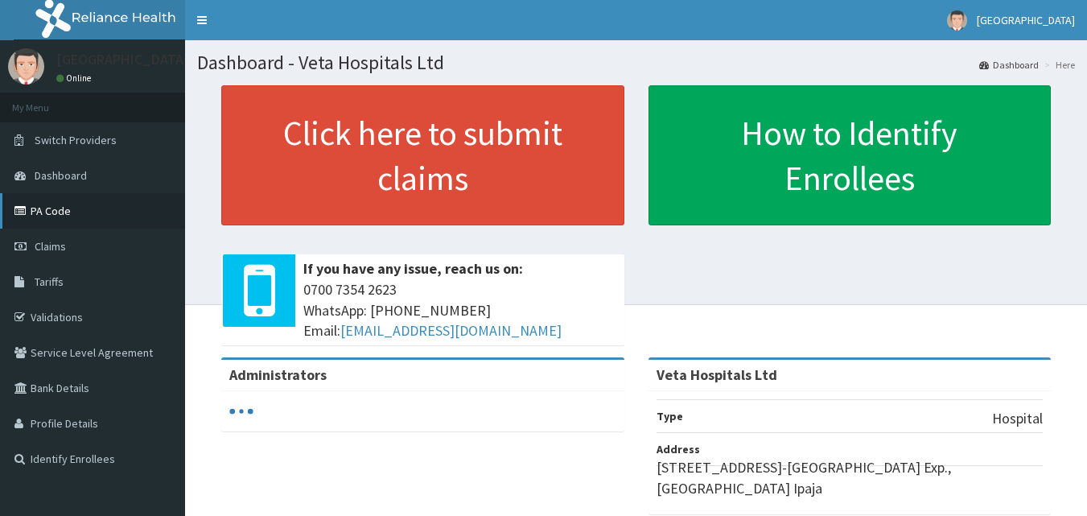
click at [67, 217] on link "PA Code" at bounding box center [92, 210] width 185 height 35
